Goal: Information Seeking & Learning: Learn about a topic

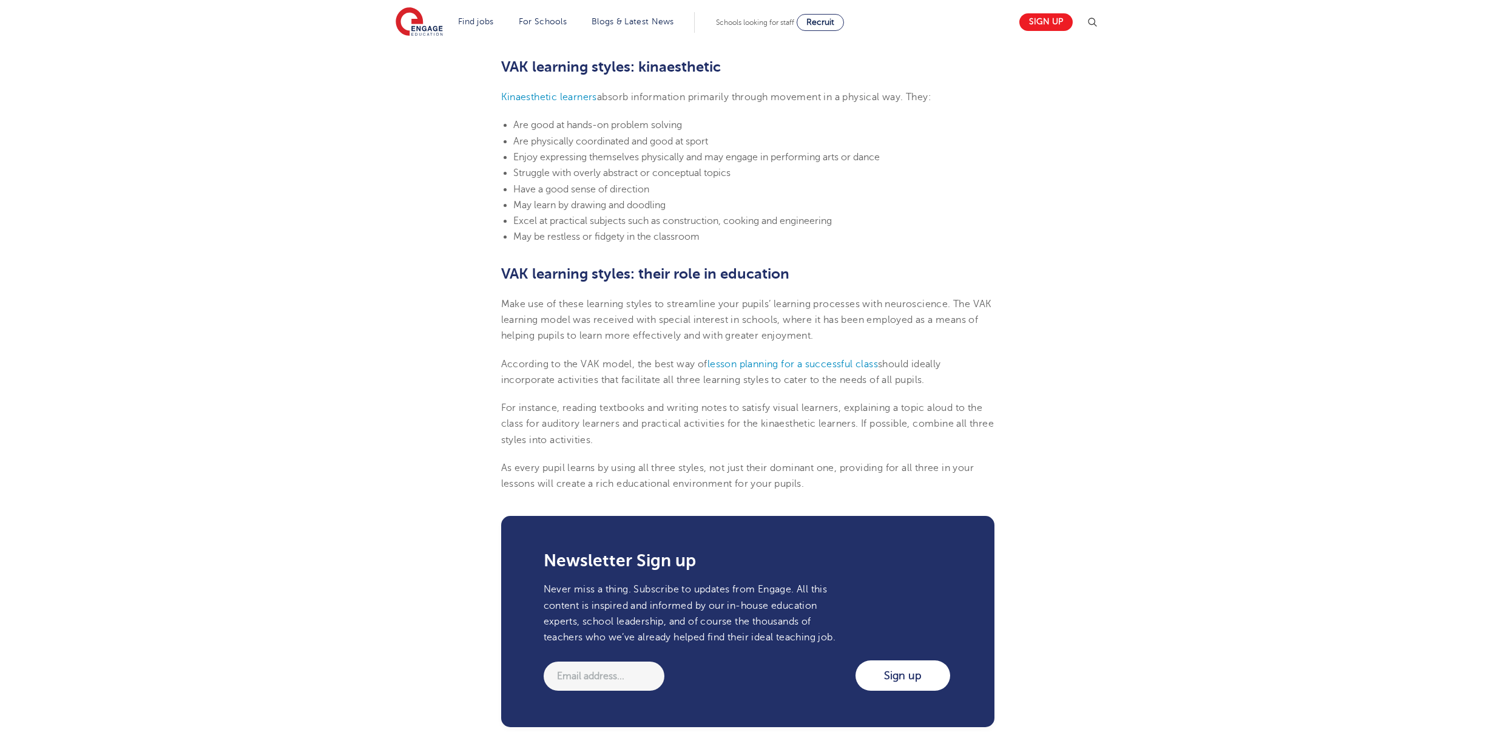
scroll to position [1280, 0]
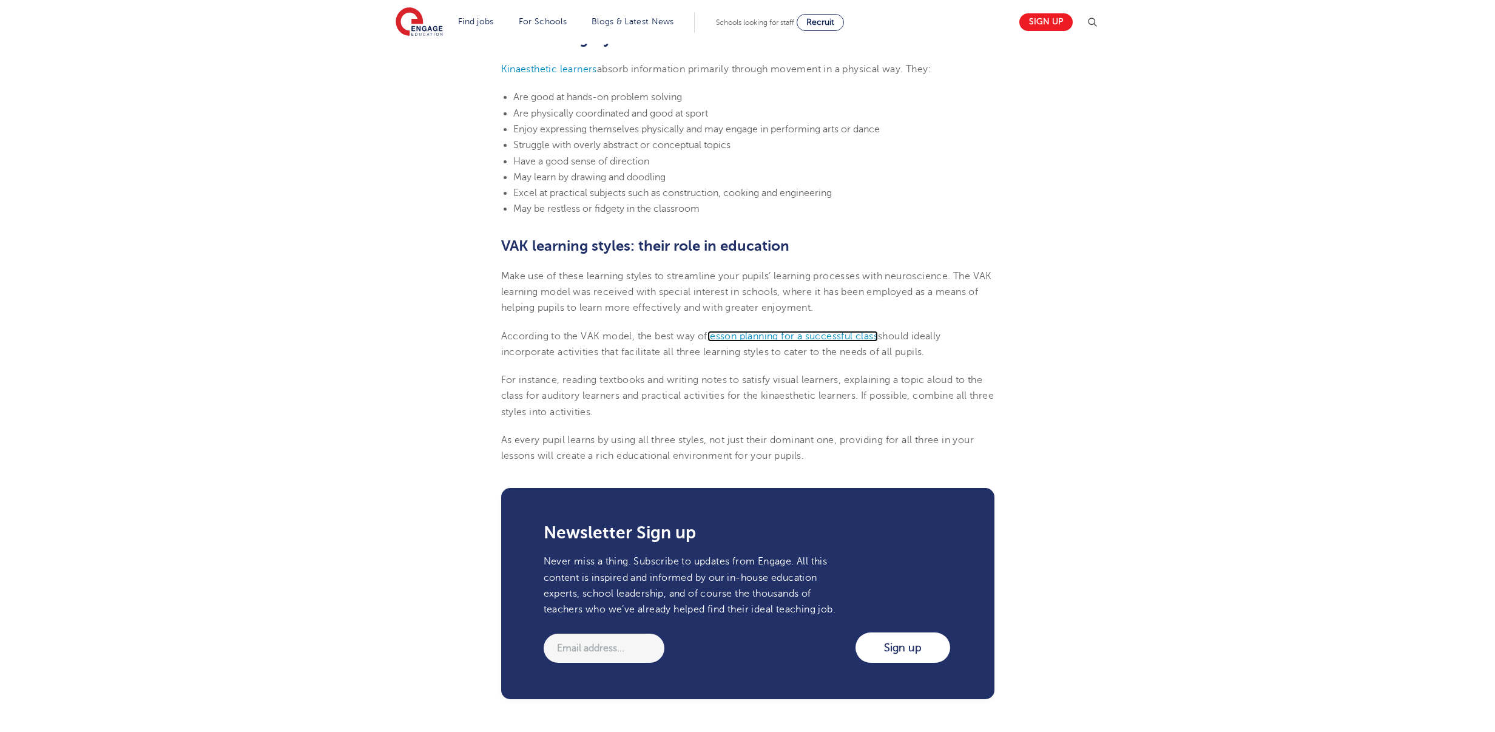
click at [756, 336] on span "lesson planning for a successful class" at bounding box center [793, 336] width 171 height 11
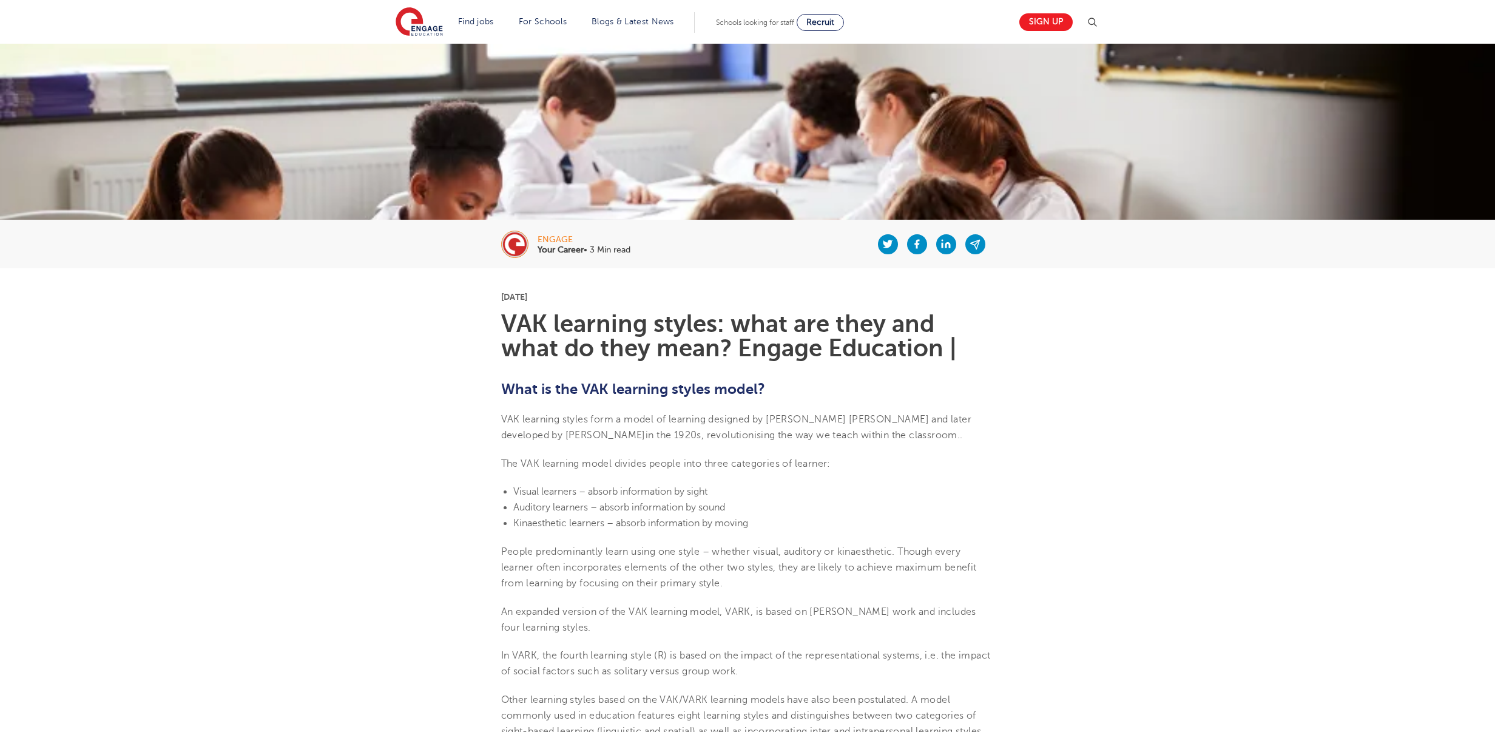
scroll to position [65, 0]
